Goal: Task Accomplishment & Management: Use online tool/utility

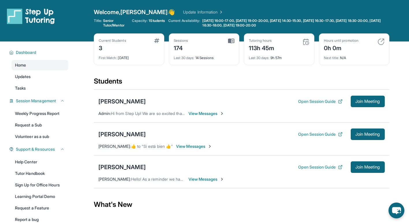
click at [372, 94] on div "[PERSON_NAME] Open Session Guide Join Meeting Admin : Hi from Step Up! We are s…" at bounding box center [242, 106] width 296 height 33
click at [374, 103] on span "Join Meeting" at bounding box center [367, 101] width 25 height 3
click at [134, 103] on div "[PERSON_NAME]" at bounding box center [121, 102] width 47 height 8
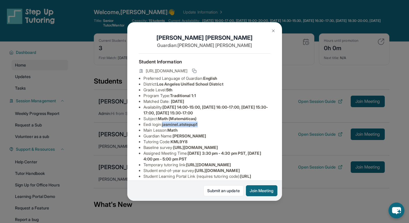
drag, startPoint x: 164, startPoint y: 131, endPoint x: 202, endPoint y: 127, distance: 38.3
click at [202, 127] on li "Eedi login : [PERSON_NAME].atstepup1" at bounding box center [206, 125] width 127 height 6
copy span "jasminel.atstepup1"
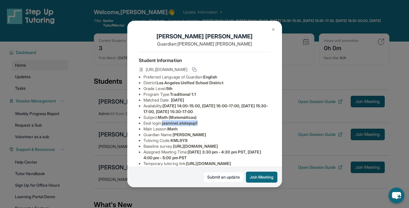
click at [273, 27] on button at bounding box center [274, 30] width 12 height 12
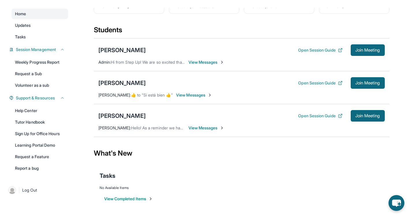
scroll to position [44, 0]
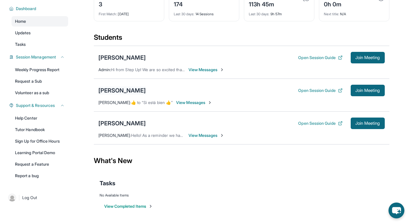
click at [124, 88] on div "[PERSON_NAME]" at bounding box center [121, 91] width 47 height 8
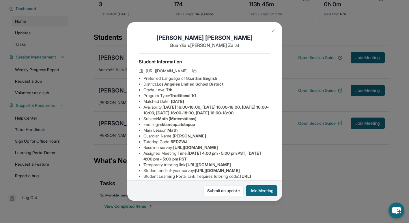
click at [271, 30] on button at bounding box center [274, 31] width 12 height 12
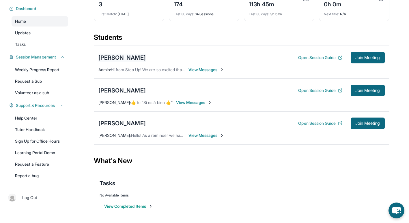
click at [122, 61] on div "[PERSON_NAME]" at bounding box center [121, 58] width 47 height 8
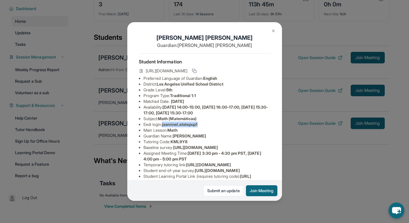
drag, startPoint x: 164, startPoint y: 130, endPoint x: 205, endPoint y: 128, distance: 41.4
click at [205, 128] on li "Eedi login : [PERSON_NAME].atstepup1" at bounding box center [206, 125] width 127 height 6
copy span "jasminel.atstepup1"
click at [272, 31] on img at bounding box center [273, 31] width 5 height 5
